Goal: Information Seeking & Learning: Learn about a topic

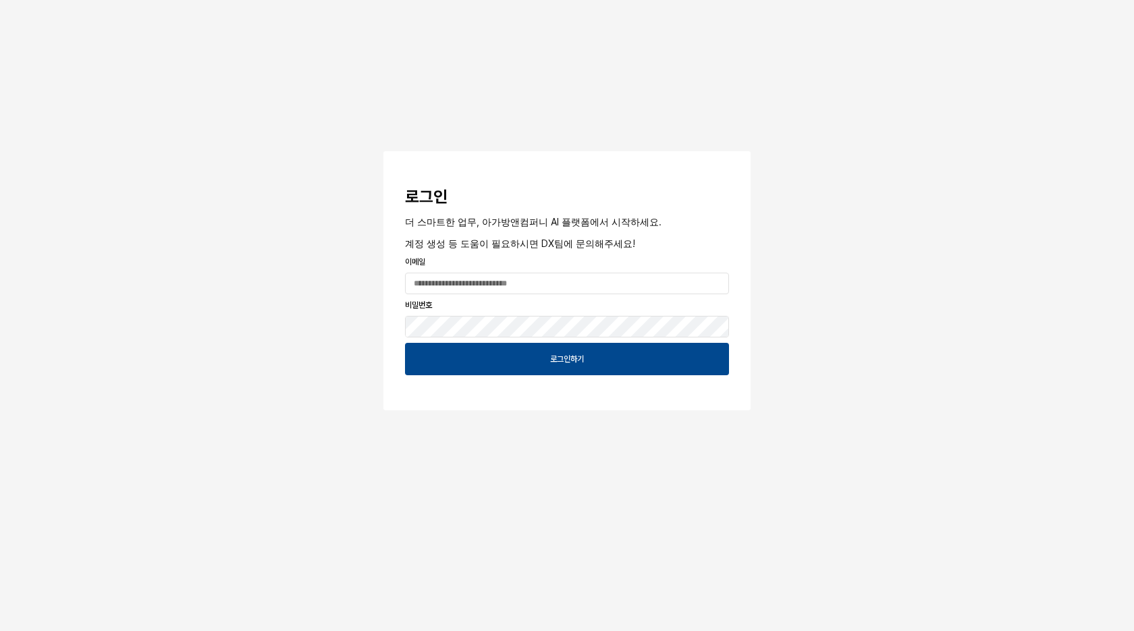
click at [859, 123] on div "로그인 더 스마트한 업무, 아가방앤컴퍼니 AI 플랫폼에서 시작하세요. 계정 생성 등 도움이 필요하시면 DX팀에 문의해주세요! 이메일 비밀번호 …" at bounding box center [567, 245] width 1134 height 491
click at [559, 283] on input "App Frame" at bounding box center [567, 283] width 323 height 20
type input "**********"
click at [383, 151] on button "App Frame" at bounding box center [388, 153] width 11 height 4
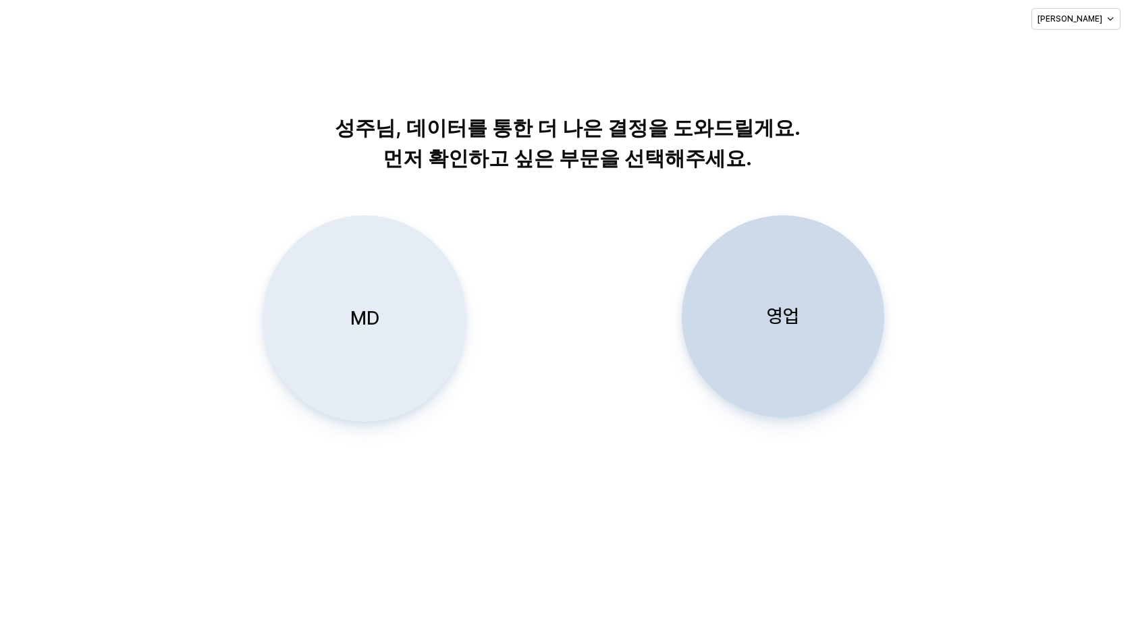
click at [350, 327] on p "MD" at bounding box center [364, 318] width 29 height 25
click at [378, 292] on div "MD" at bounding box center [364, 318] width 190 height 205
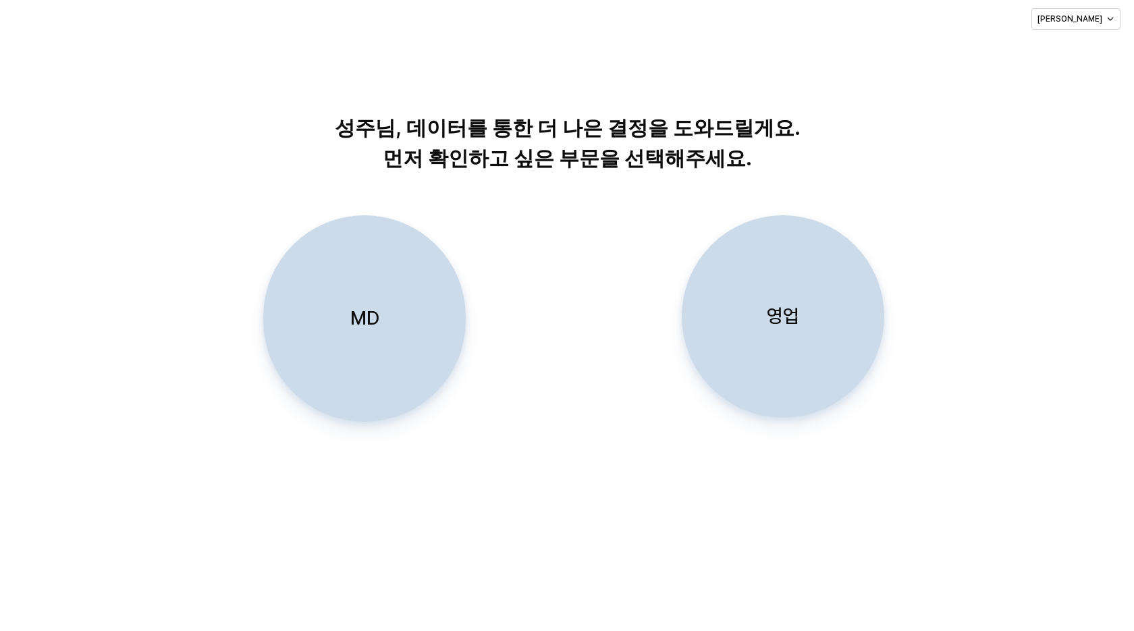
click at [360, 329] on p "MD" at bounding box center [364, 318] width 29 height 25
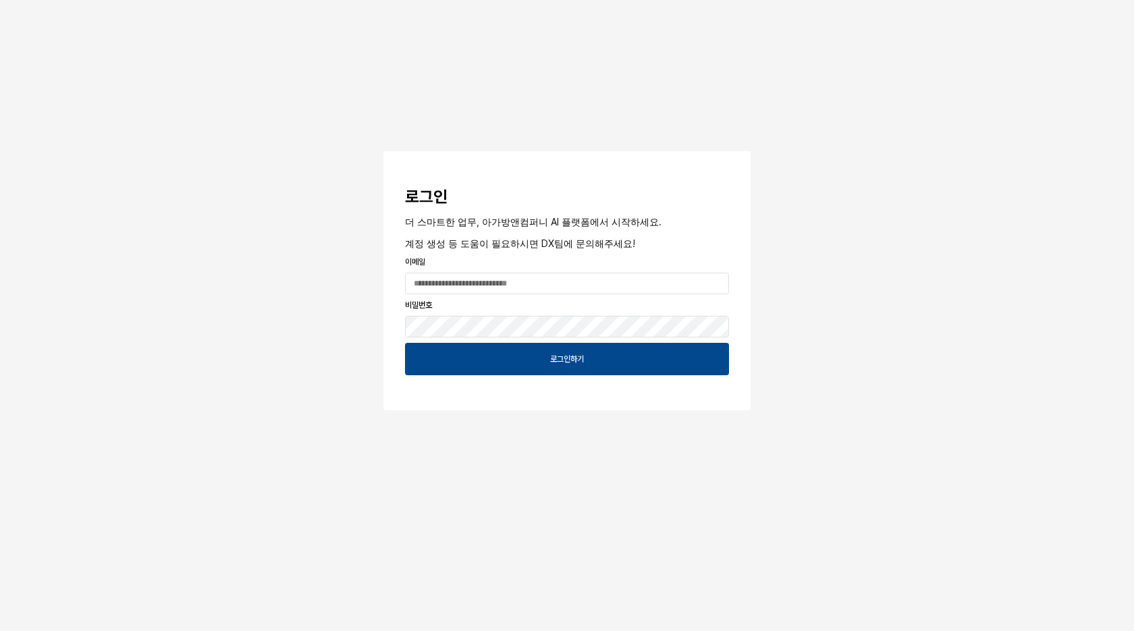
click at [862, 145] on div "로그인 더 스마트한 업무, 아가방앤컴퍼니 AI 플랫폼에서 시작하세요. 계정 생성 등 도움이 필요하시면 DX팀에 문의해주세요! 이메일 비밀번호 …" at bounding box center [567, 245] width 1134 height 491
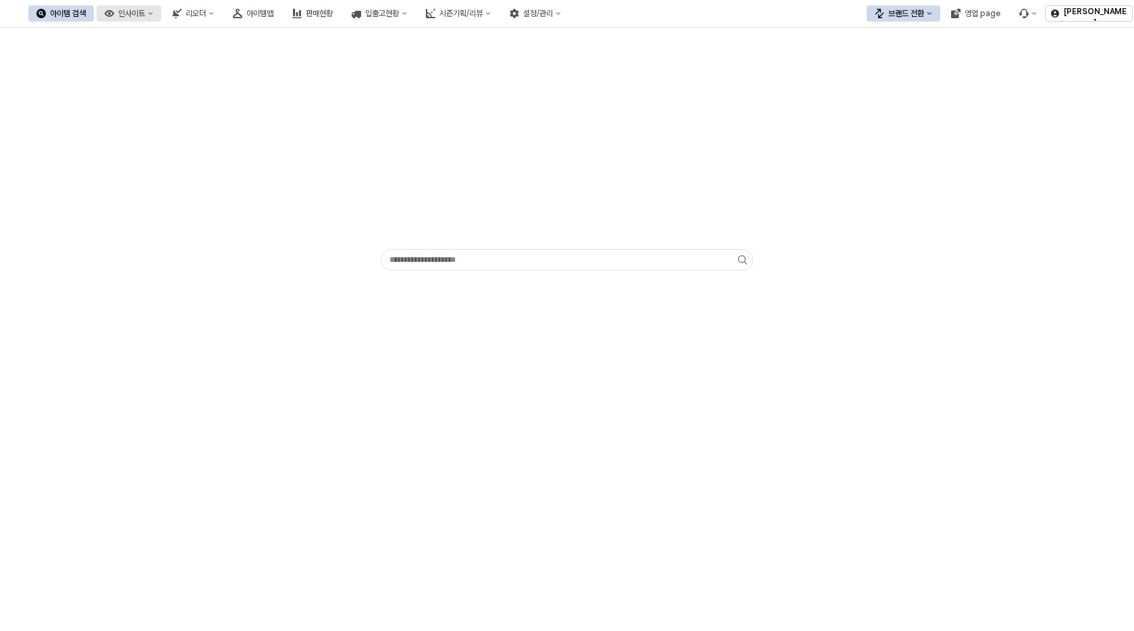
click at [145, 11] on div "인사이트" at bounding box center [131, 13] width 27 height 9
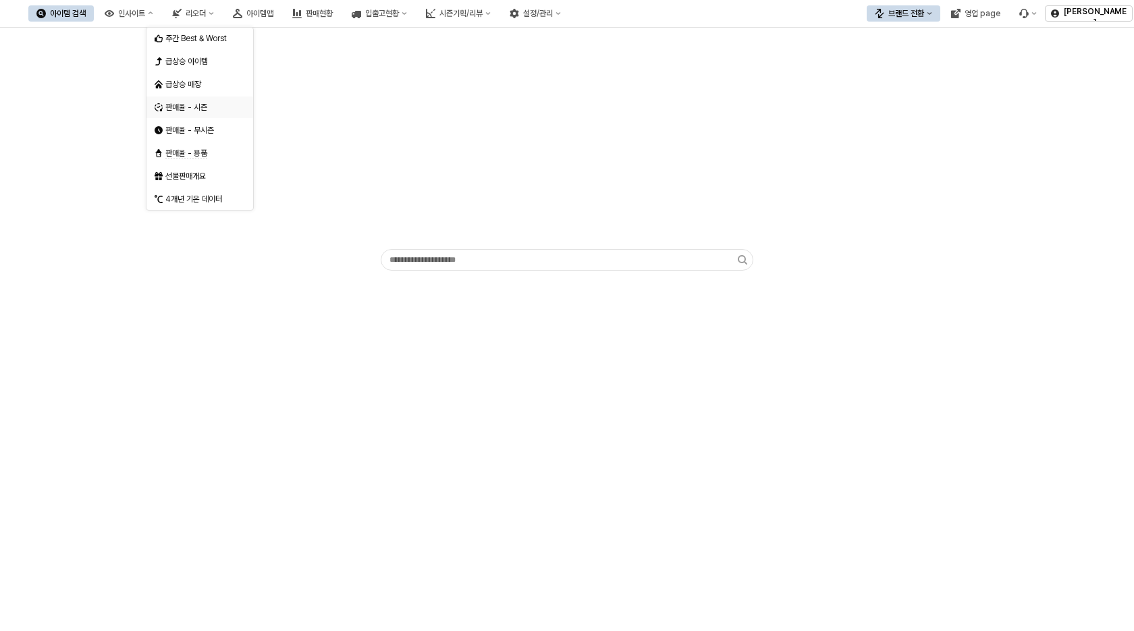
click at [209, 112] on div "판매율 - 시즌" at bounding box center [201, 107] width 72 height 11
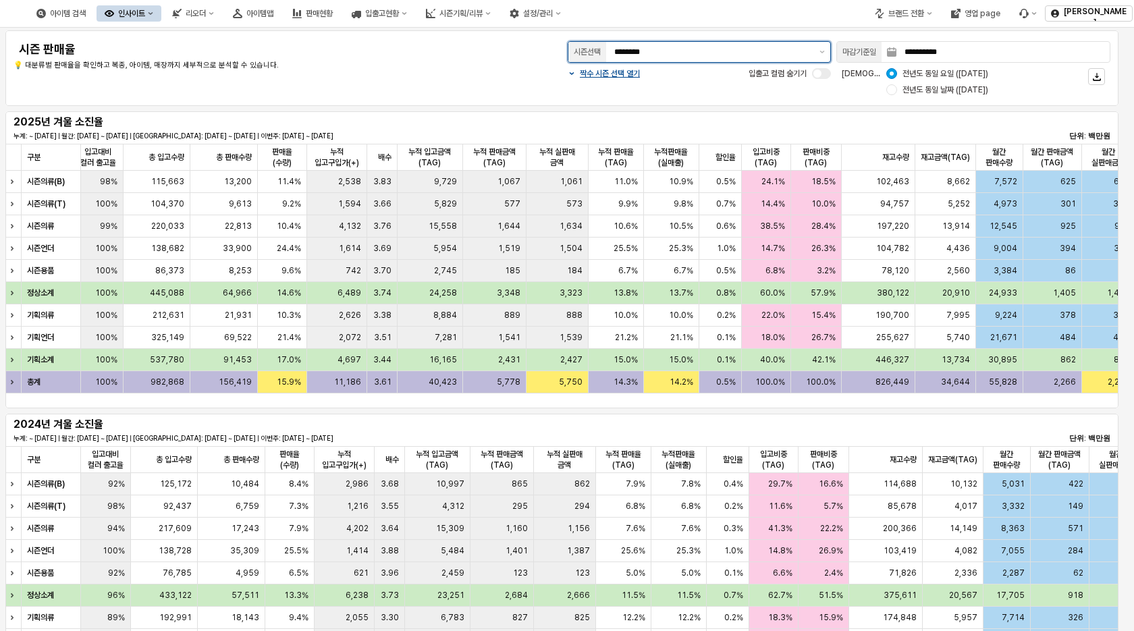
click at [808, 57] on input "********" at bounding box center [712, 51] width 197 height 13
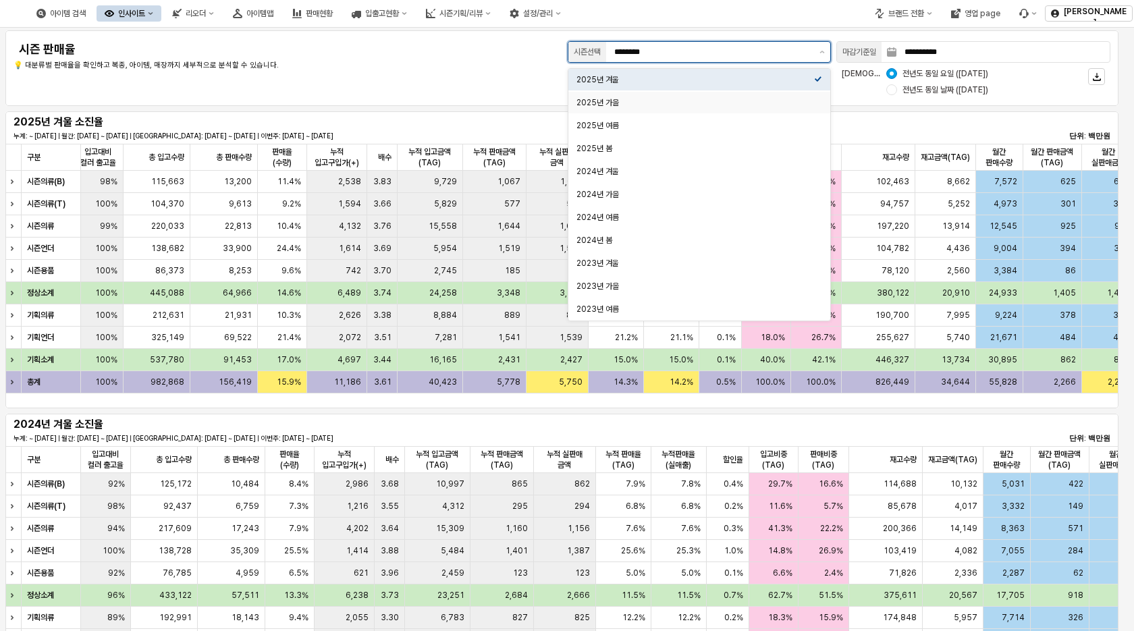
click at [696, 105] on div "2025년 가을" at bounding box center [695, 102] width 238 height 11
type input "********"
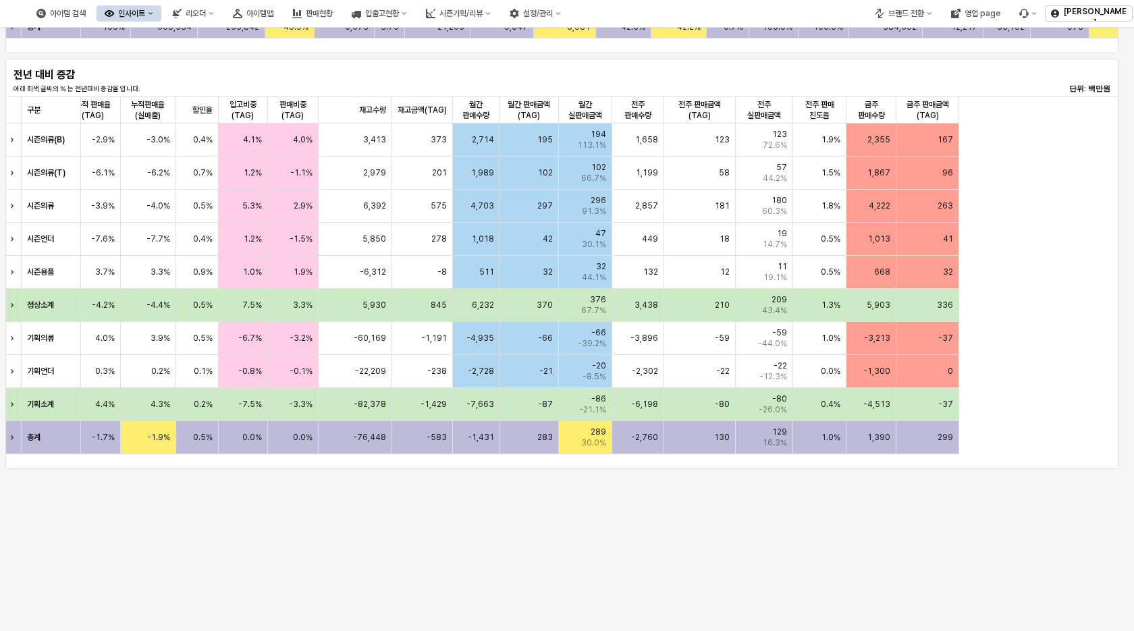
scroll to position [0, 518]
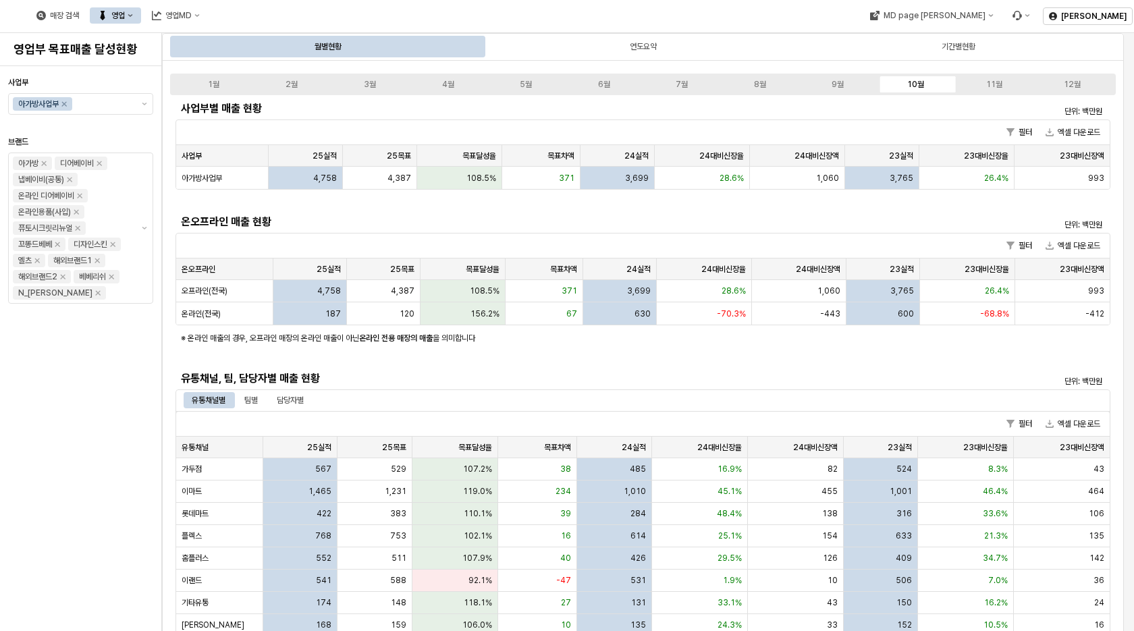
click at [858, 78] on div "1월 2월 3월 4월 5월 6월 7월 8월 9월 10월 11월 12월" at bounding box center [642, 85] width 945 height 22
click at [857, 84] on label "9월" at bounding box center [838, 84] width 78 height 12
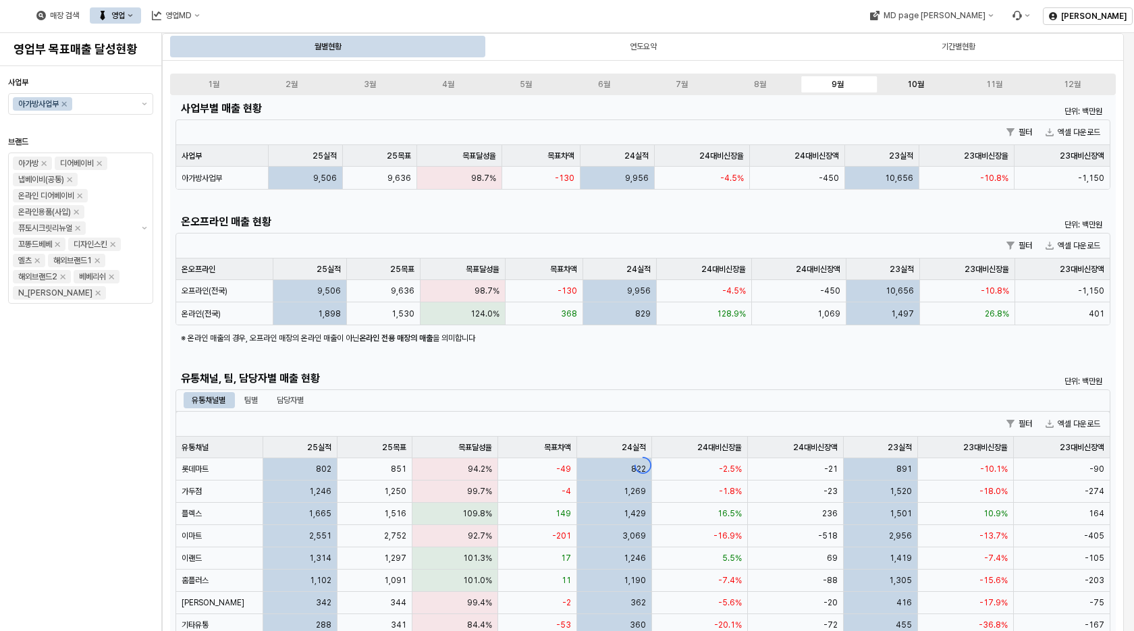
click at [910, 86] on div "10월" at bounding box center [915, 84] width 17 height 9
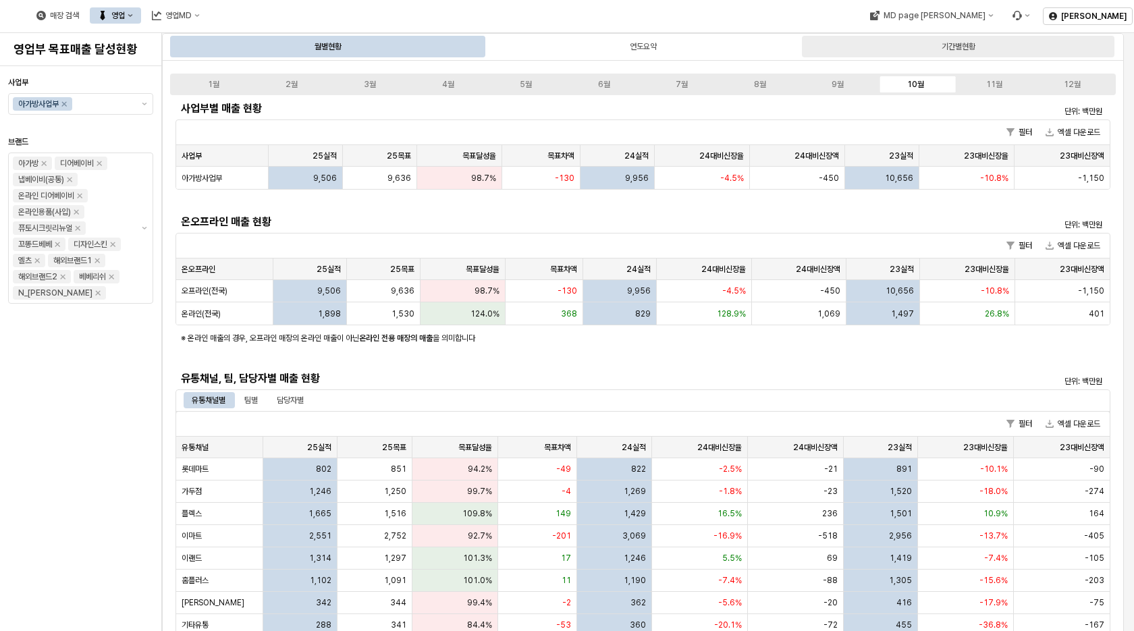
click at [966, 44] on div "기간별현황" at bounding box center [958, 46] width 34 height 16
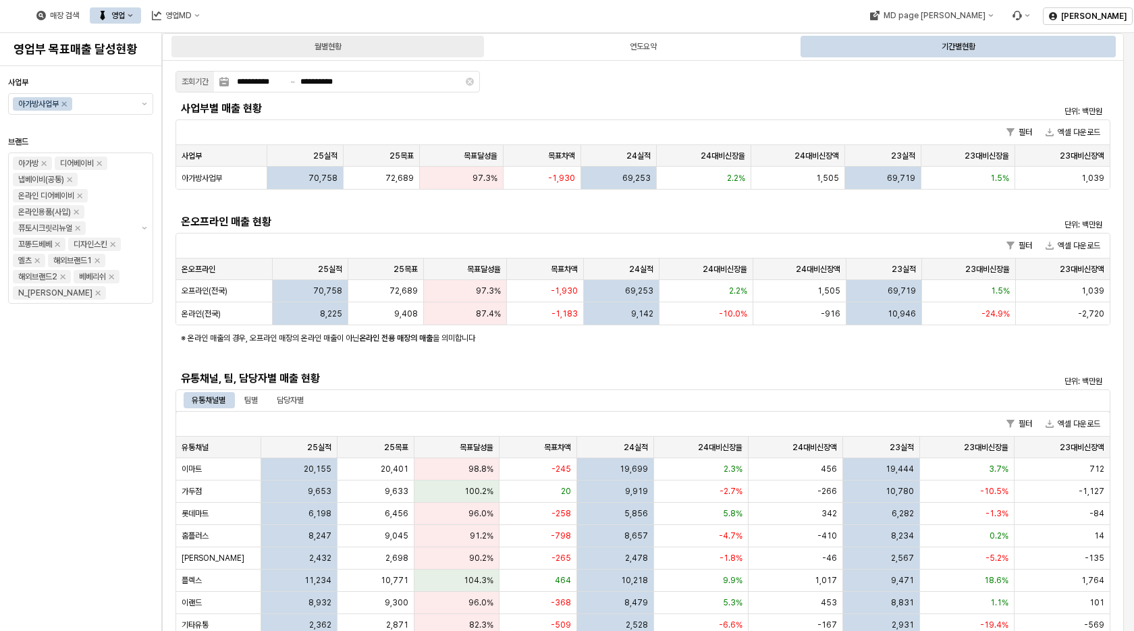
click at [377, 46] on div "월별현황" at bounding box center [327, 47] width 312 height 22
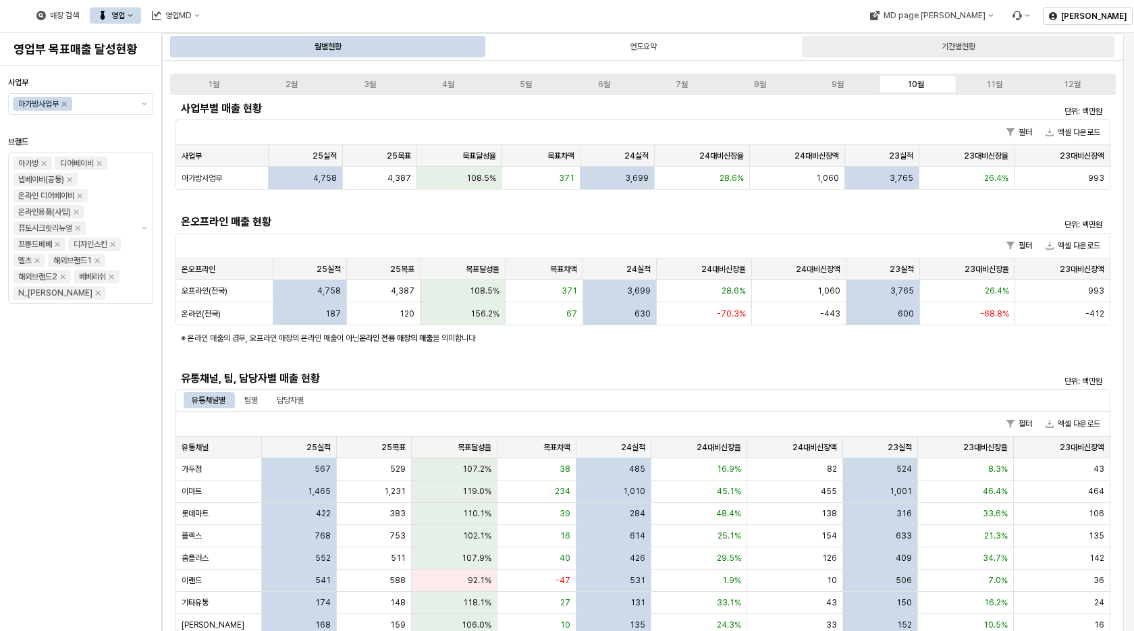
click at [974, 48] on div "기간별현황" at bounding box center [958, 46] width 34 height 16
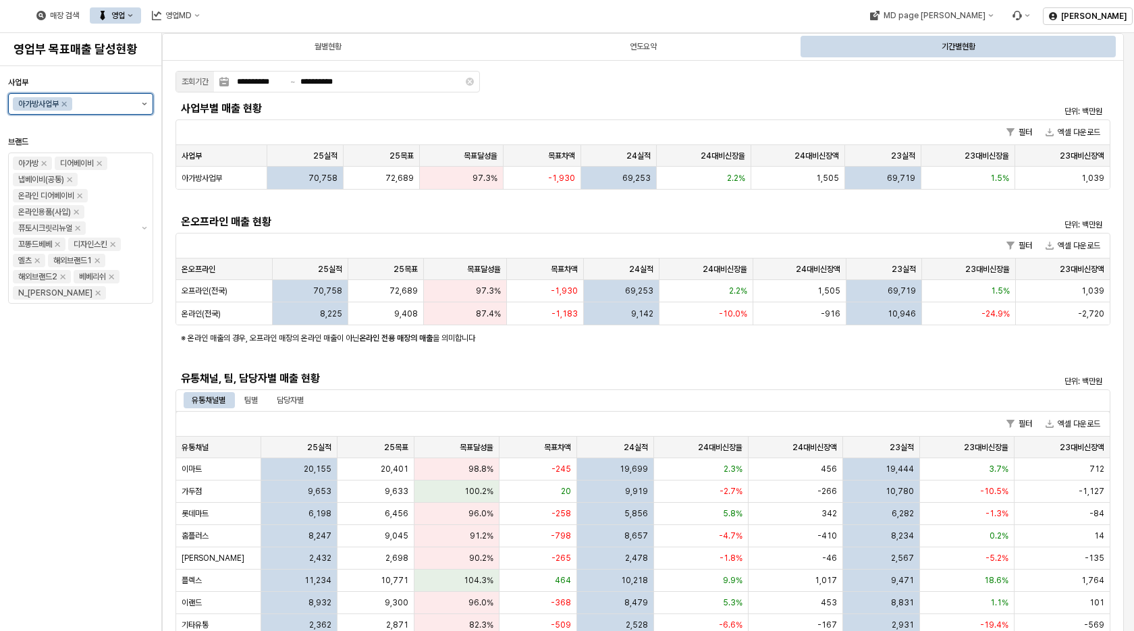
click at [146, 102] on button "제안 사항 표시" at bounding box center [144, 104] width 16 height 20
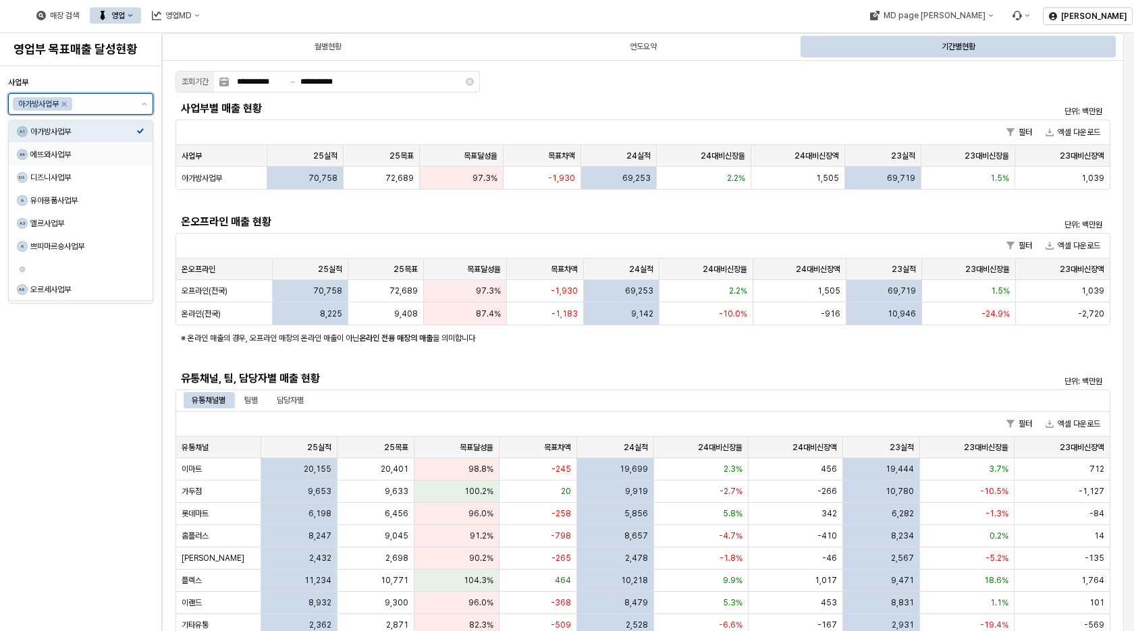
click at [98, 150] on div "에뜨와사업부" at bounding box center [83, 154] width 106 height 11
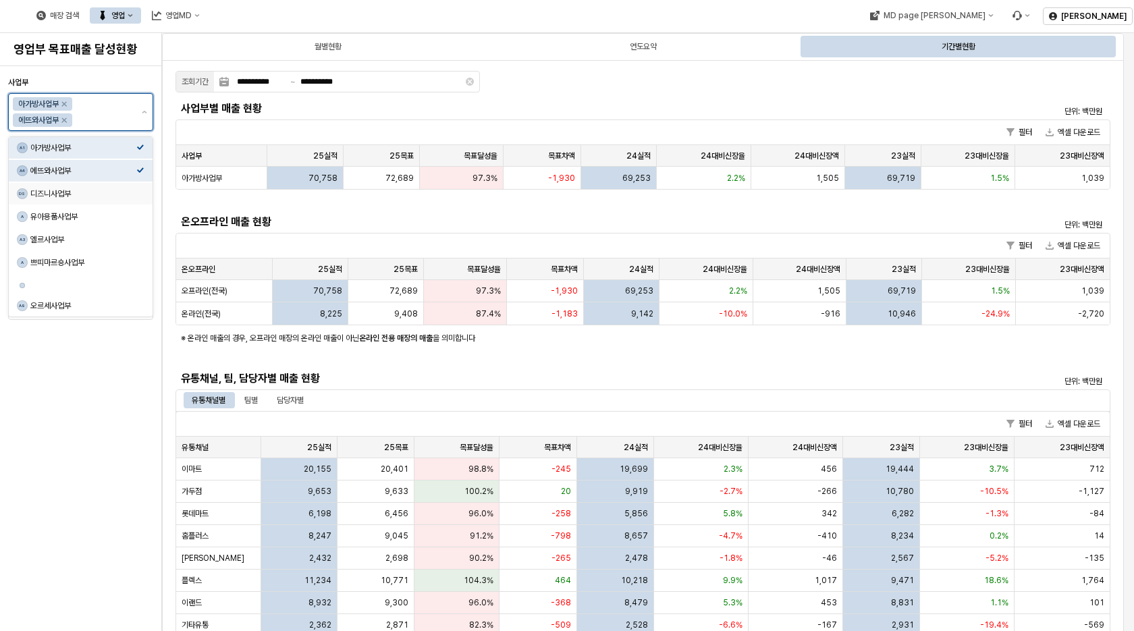
click at [77, 196] on div "디즈니사업부" at bounding box center [83, 193] width 106 height 11
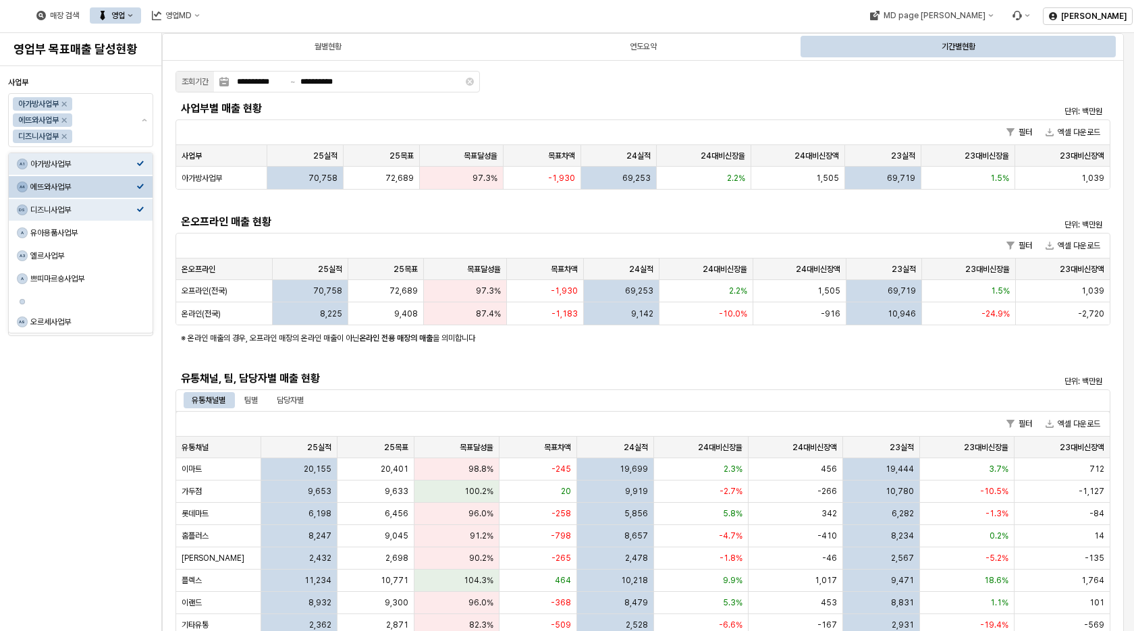
click at [737, 13] on div "매장 검색 영업 영업MD" at bounding box center [444, 15] width 889 height 28
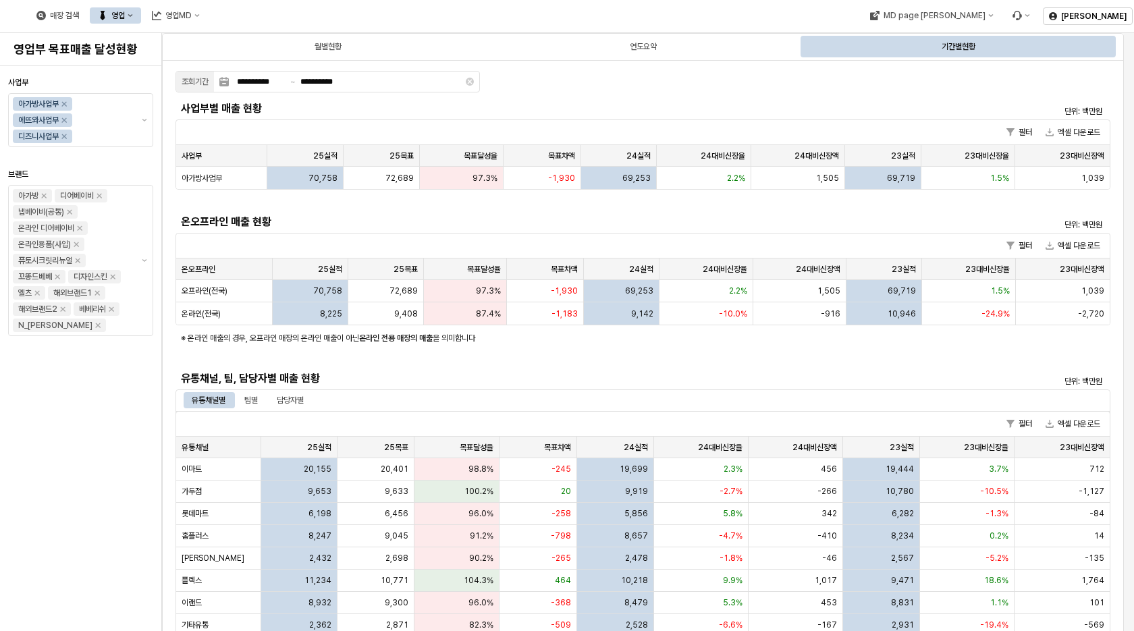
click at [876, 45] on div "기간별현황" at bounding box center [958, 47] width 312 height 22
click at [47, 526] on div "사업부 아가방사업부 에뜨와사업부 디즈니사업부 브랜드 아가방 디어베이비 냅베이비(공통) 온라인 디어베이비 온라인용품(사입) 퓨토시크릿리뉴얼 꼬똥…" at bounding box center [80, 349] width 145 height 554
click at [67, 105] on icon "Remove 아가방사업부" at bounding box center [64, 104] width 5 height 5
click at [69, 122] on icon "Remove 디즈니사업부" at bounding box center [64, 120] width 11 height 11
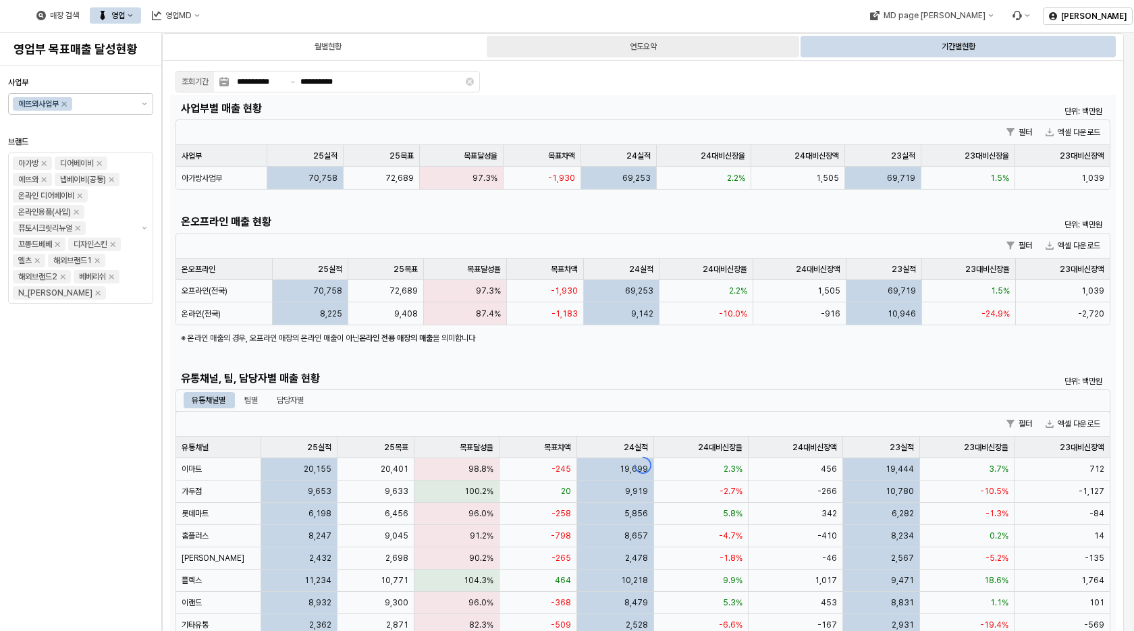
click at [634, 45] on div "연도요약" at bounding box center [643, 46] width 27 height 16
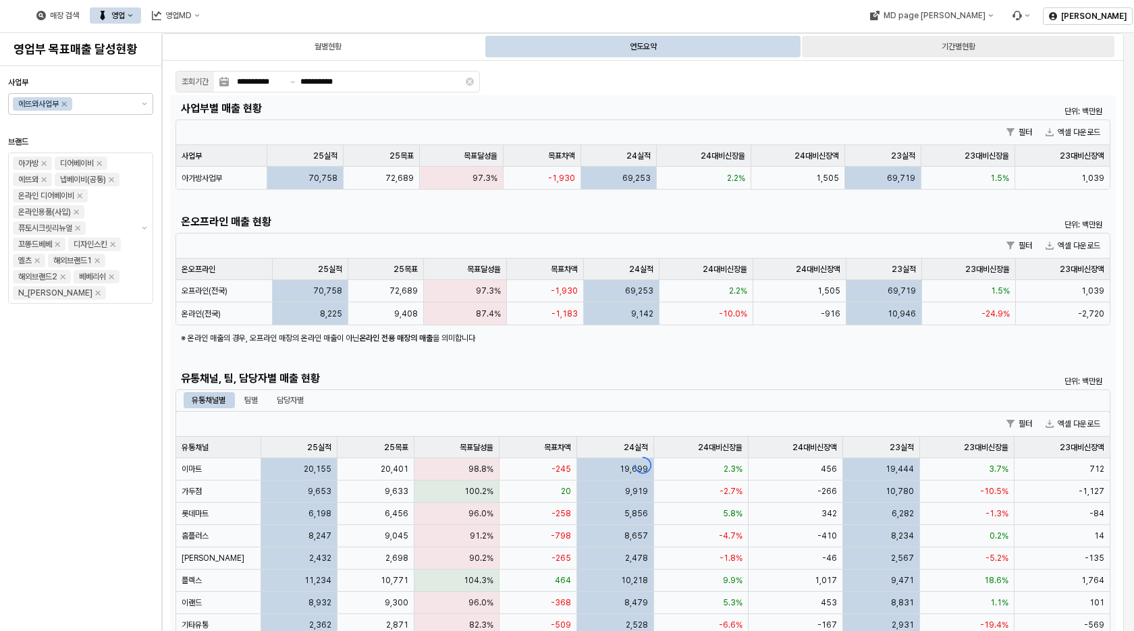
click at [961, 40] on div "기간별현황" at bounding box center [958, 46] width 34 height 16
